Goal: Task Accomplishment & Management: Manage account settings

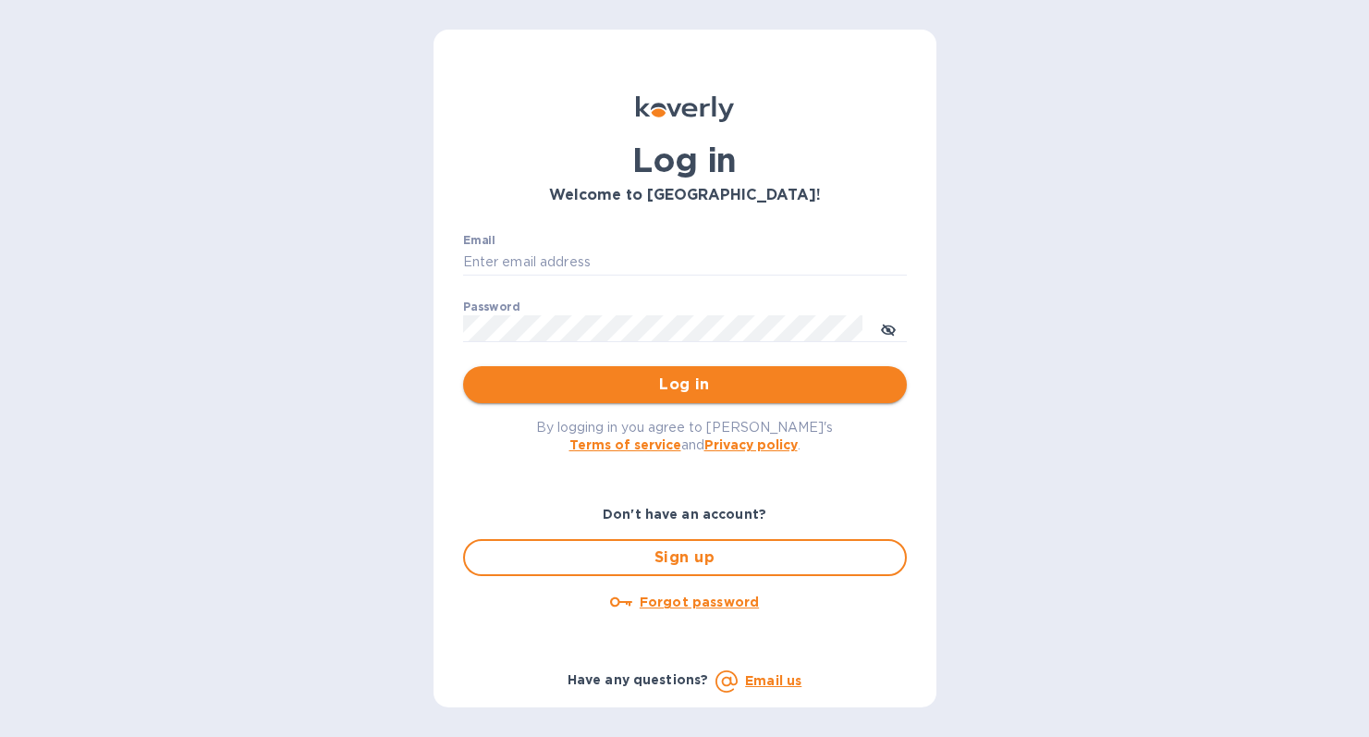
type input "[PERSON_NAME][EMAIL_ADDRESS][DOMAIN_NAME]"
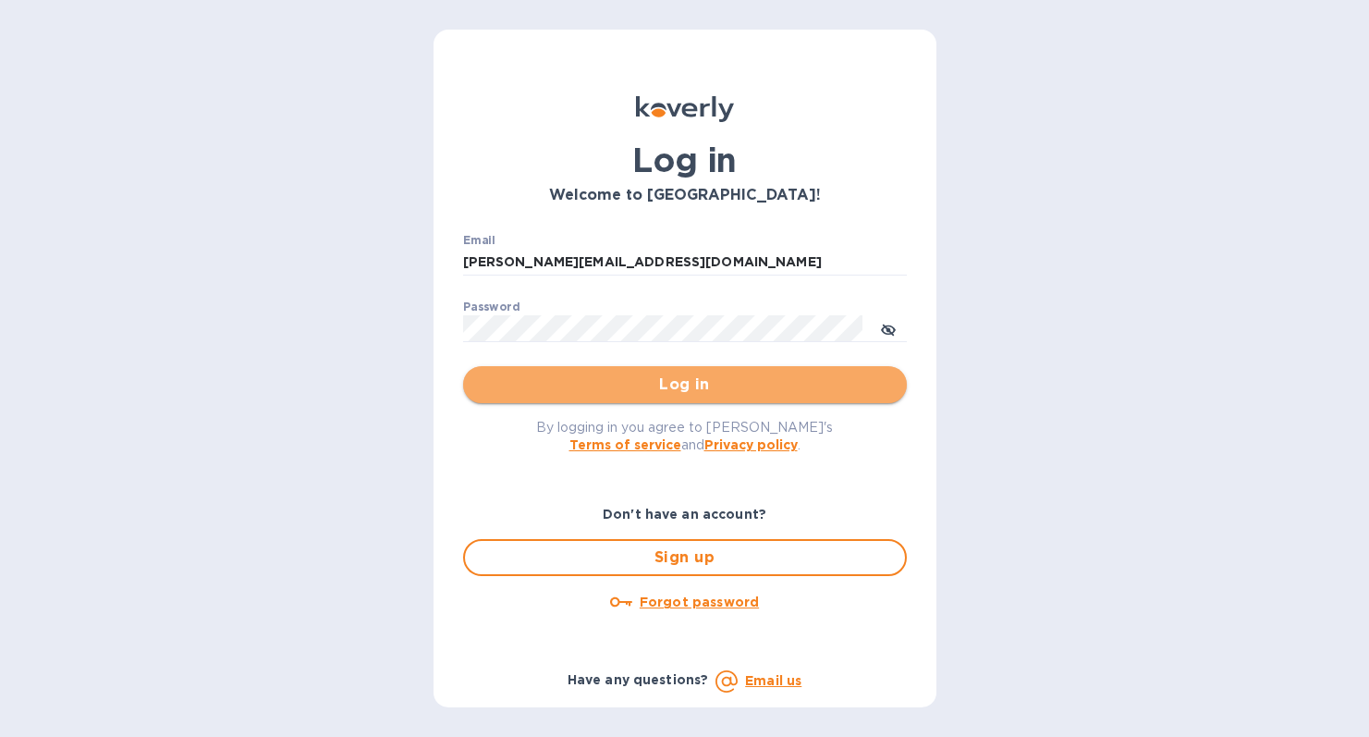
click at [595, 381] on span "Log in" at bounding box center [685, 385] width 414 height 22
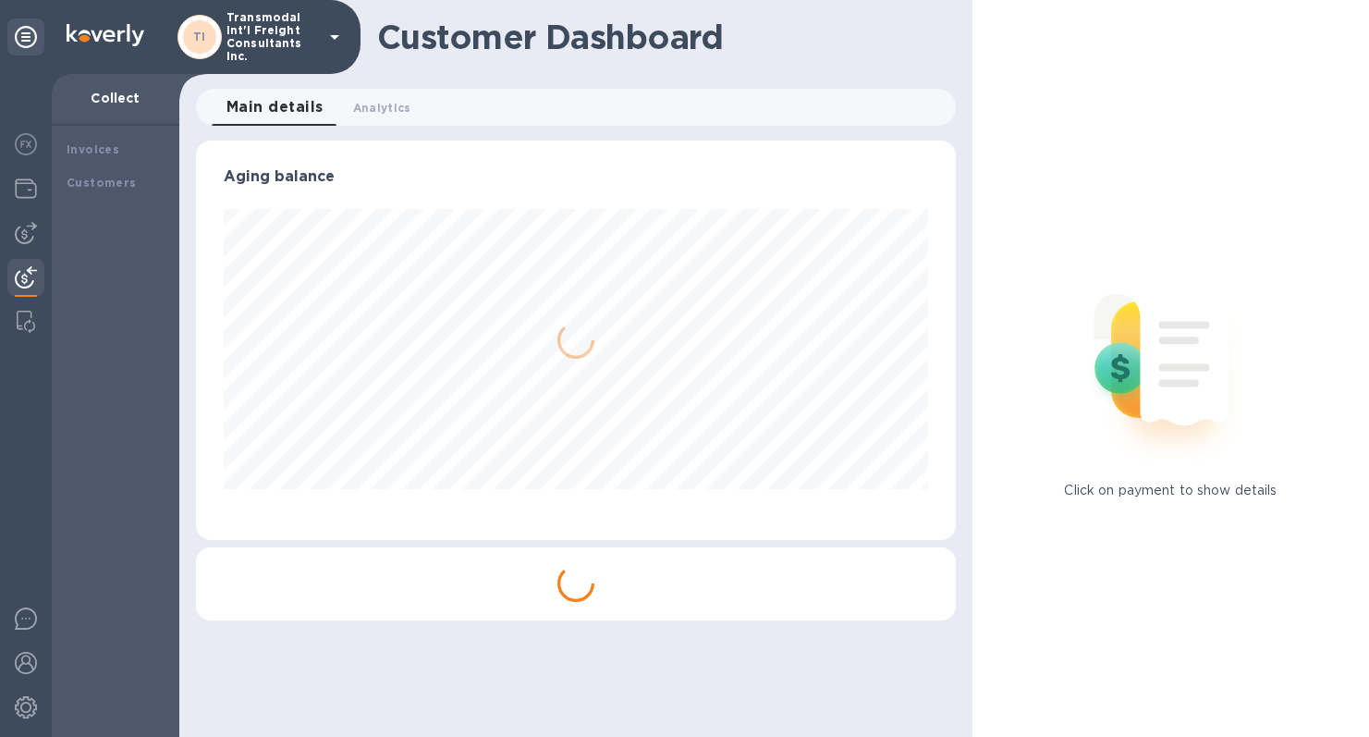
scroll to position [399, 760]
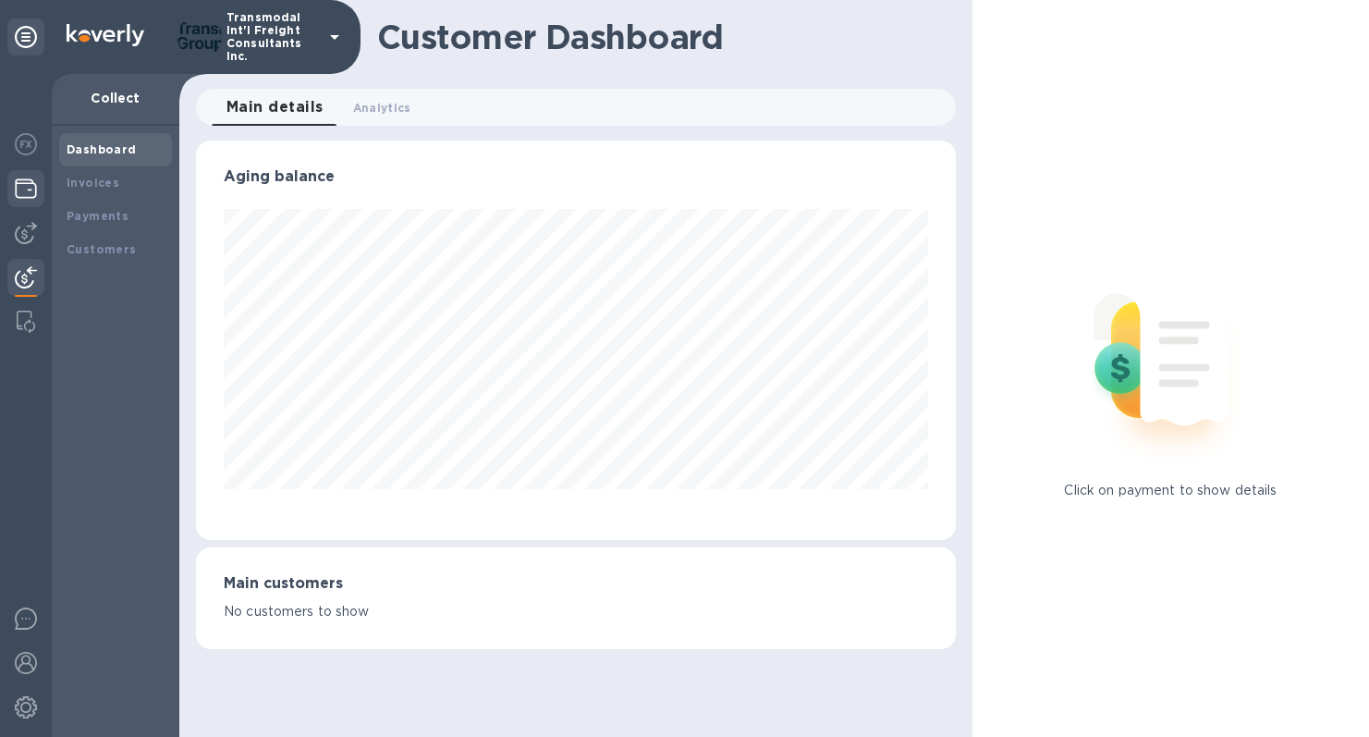
click at [29, 179] on img at bounding box center [26, 189] width 22 height 22
